Goal: Task Accomplishment & Management: Use online tool/utility

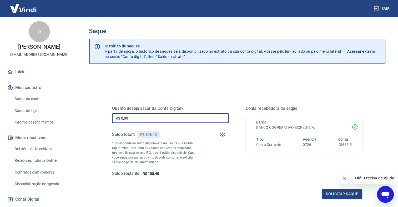
click at [137, 114] on input "R$ 0,00" at bounding box center [170, 118] width 117 height 10
type input "R$ 108,40"
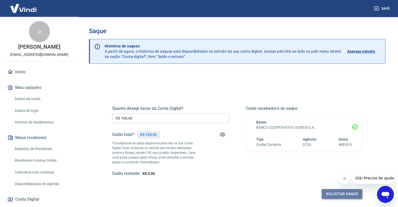
click at [338, 192] on button "Solicitar saque" at bounding box center [341, 194] width 40 height 10
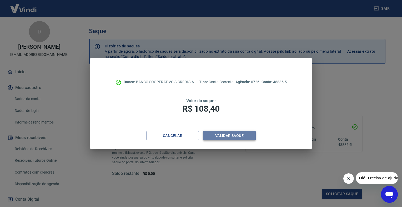
click at [228, 134] on button "Validar saque" at bounding box center [229, 136] width 53 height 10
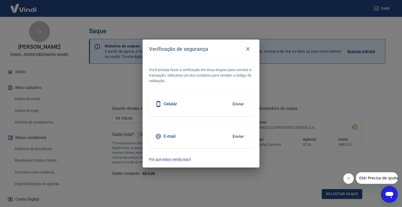
click at [234, 101] on button "Enviar" at bounding box center [237, 103] width 17 height 11
drag, startPoint x: 212, startPoint y: 99, endPoint x: 243, endPoint y: 99, distance: 30.2
click at [213, 99] on div "Celular Enviar" at bounding box center [201, 104] width 104 height 24
click at [240, 104] on button "Enviar" at bounding box center [237, 103] width 17 height 11
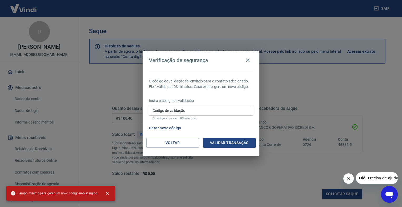
click at [173, 109] on input "Código de validação" at bounding box center [201, 110] width 104 height 10
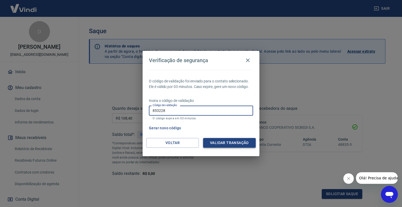
type input "853228"
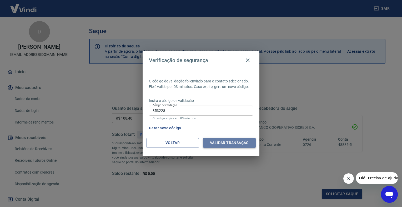
click at [230, 145] on button "Validar transação" at bounding box center [229, 143] width 53 height 10
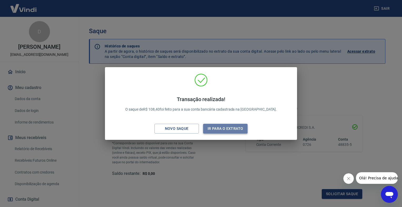
click at [223, 128] on button "Ir para o extrato" at bounding box center [225, 129] width 44 height 10
